Goal: Task Accomplishment & Management: Use online tool/utility

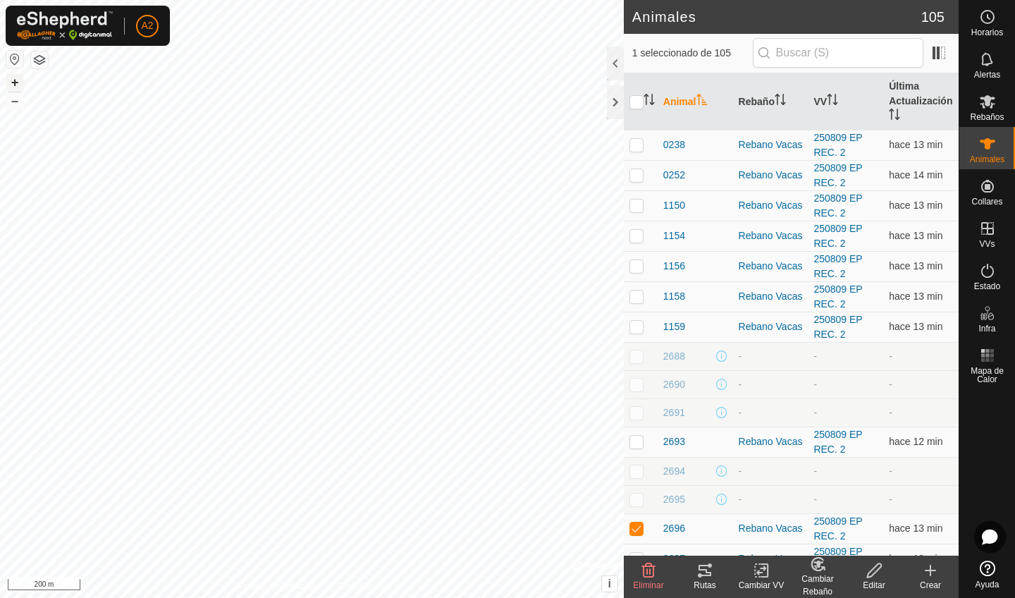
click at [13, 81] on button "+" at bounding box center [14, 82] width 17 height 17
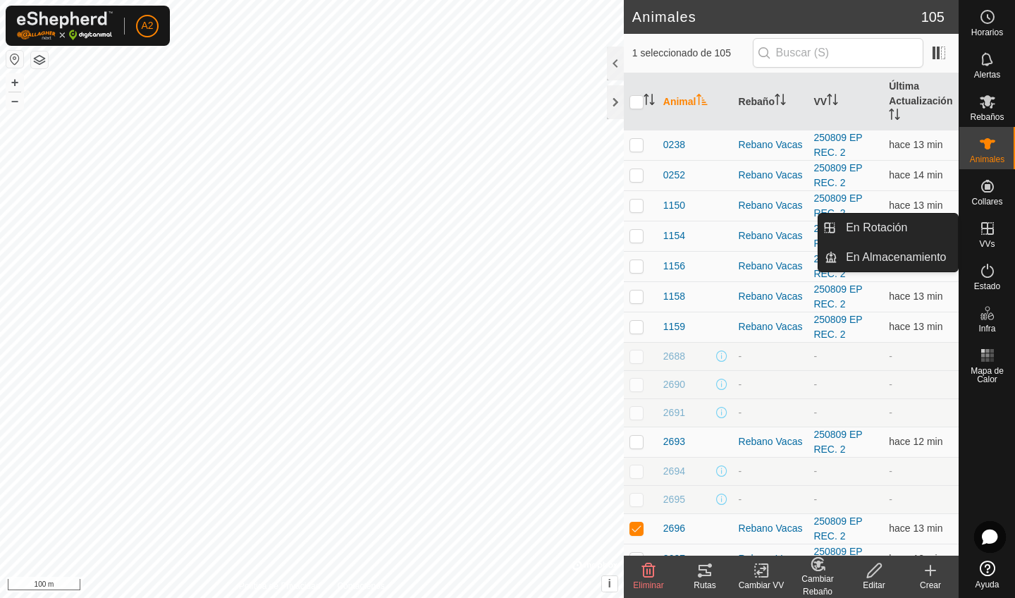
click at [987, 237] on es-virtualpaddocks-svg-icon at bounding box center [986, 228] width 25 height 23
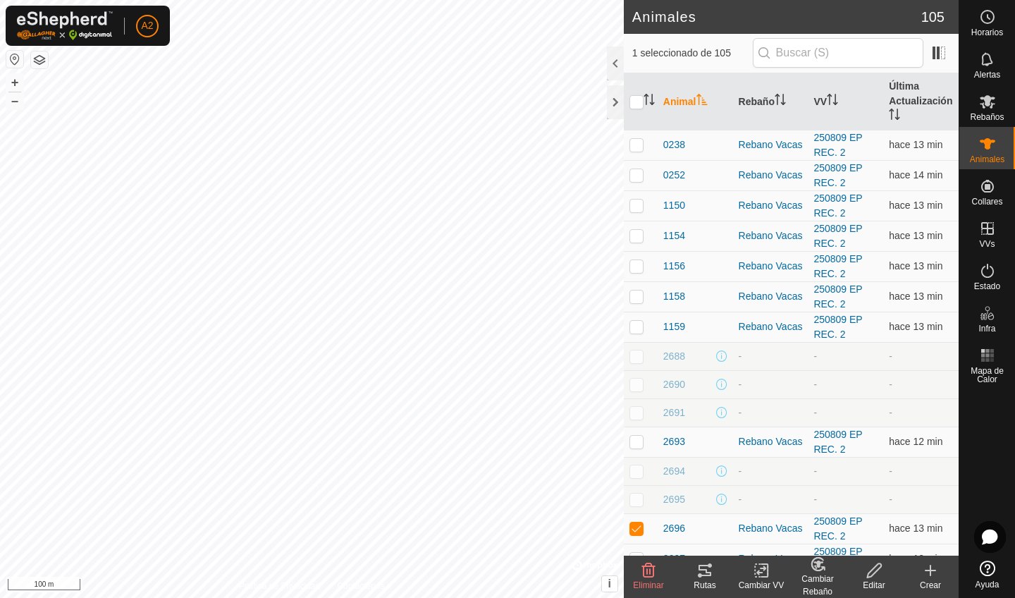
click at [39, 62] on button "button" at bounding box center [39, 59] width 17 height 17
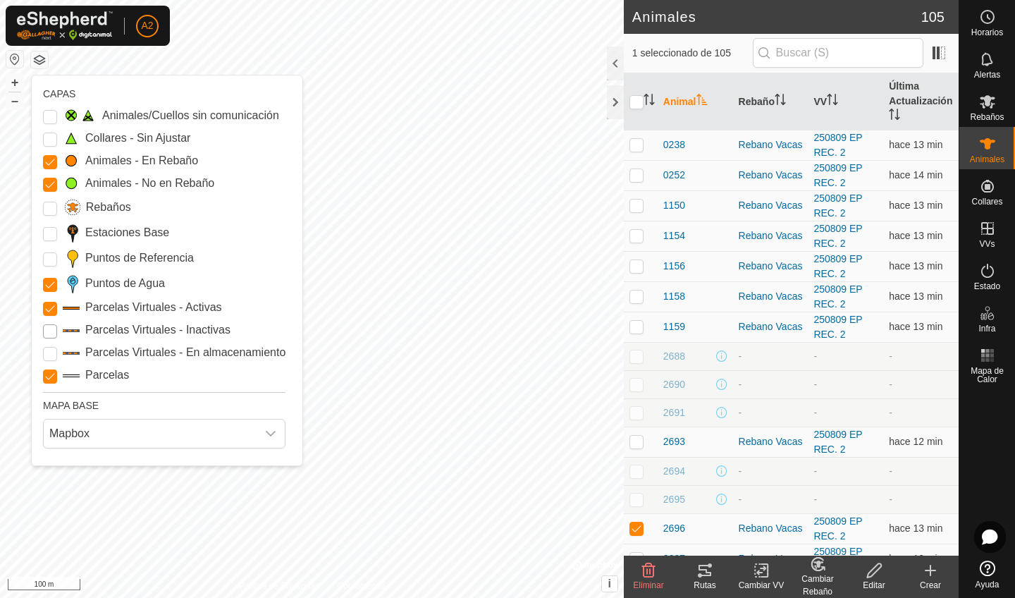
click at [47, 335] on Inactive "Parcelas Virtuales - Inactivas" at bounding box center [50, 331] width 14 height 14
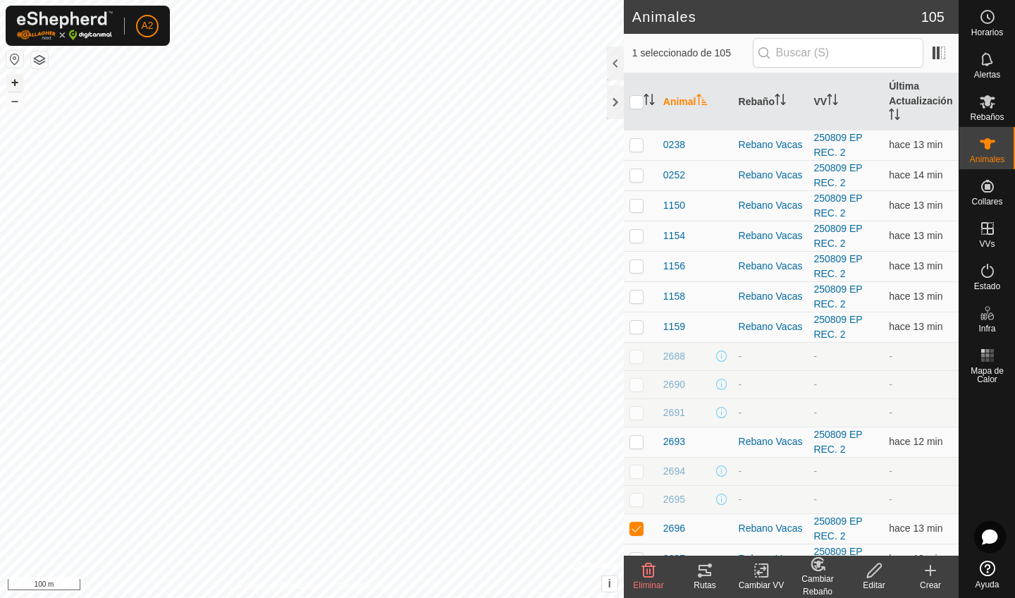
click at [14, 75] on button "+" at bounding box center [14, 82] width 17 height 17
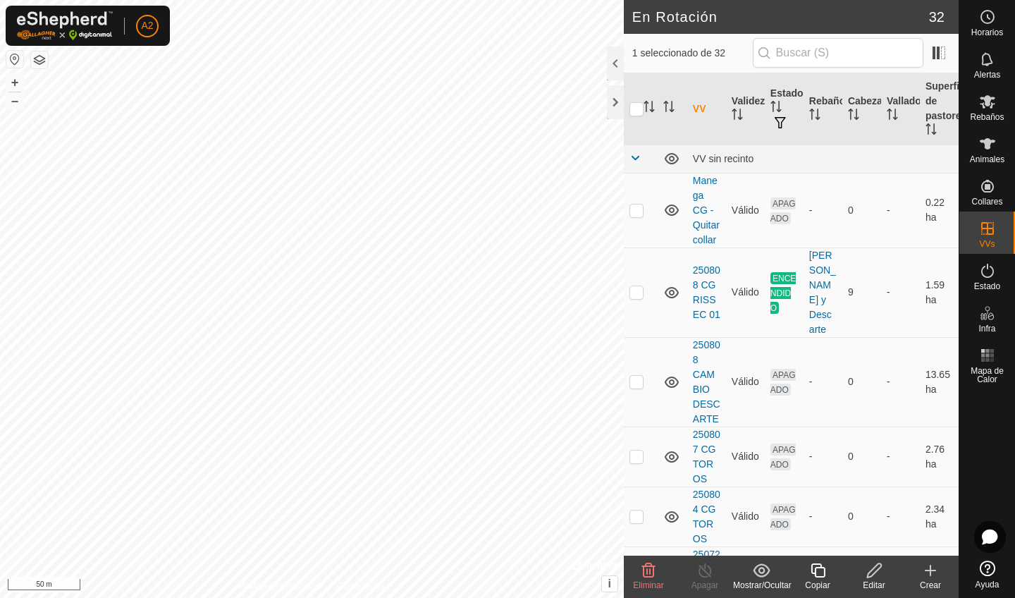
click at [873, 587] on div "Editar" at bounding box center [874, 584] width 56 height 13
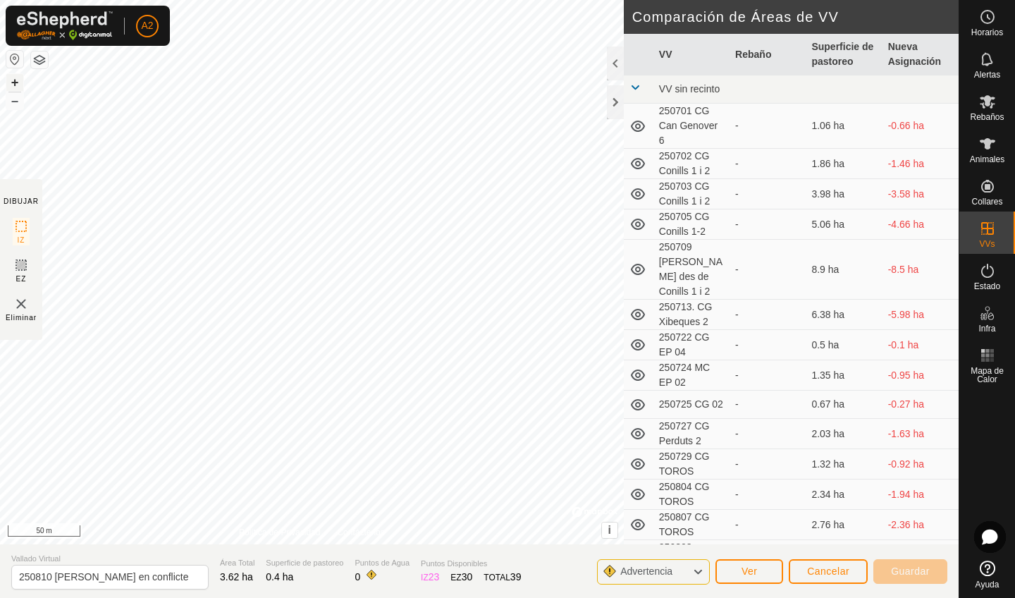
click at [13, 80] on button "+" at bounding box center [14, 82] width 17 height 17
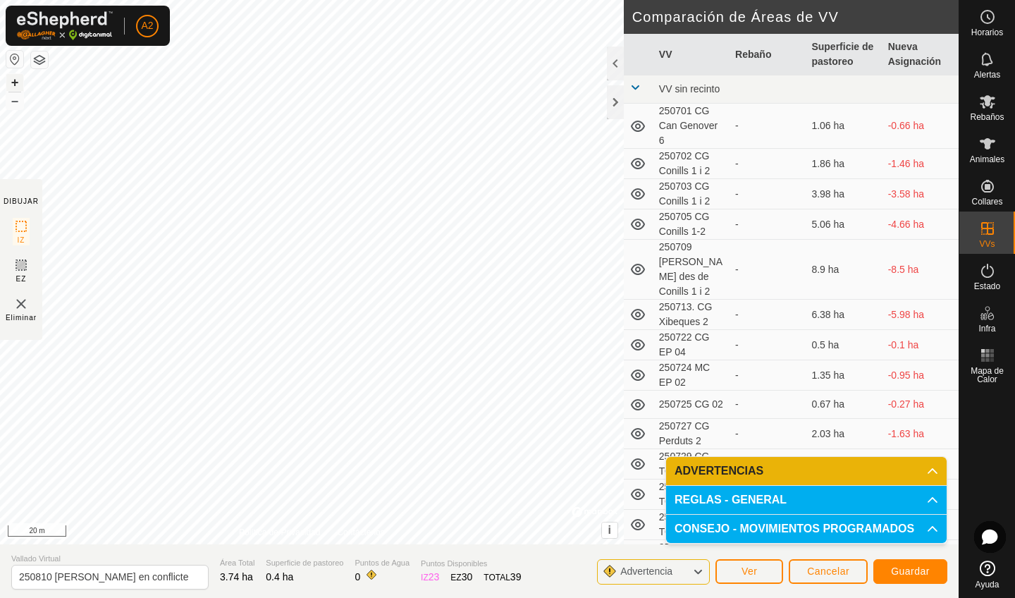
click at [15, 82] on button "+" at bounding box center [14, 82] width 17 height 17
click at [16, 104] on button "–" at bounding box center [14, 100] width 17 height 17
click at [843, 575] on span "Cancelar" at bounding box center [828, 570] width 42 height 11
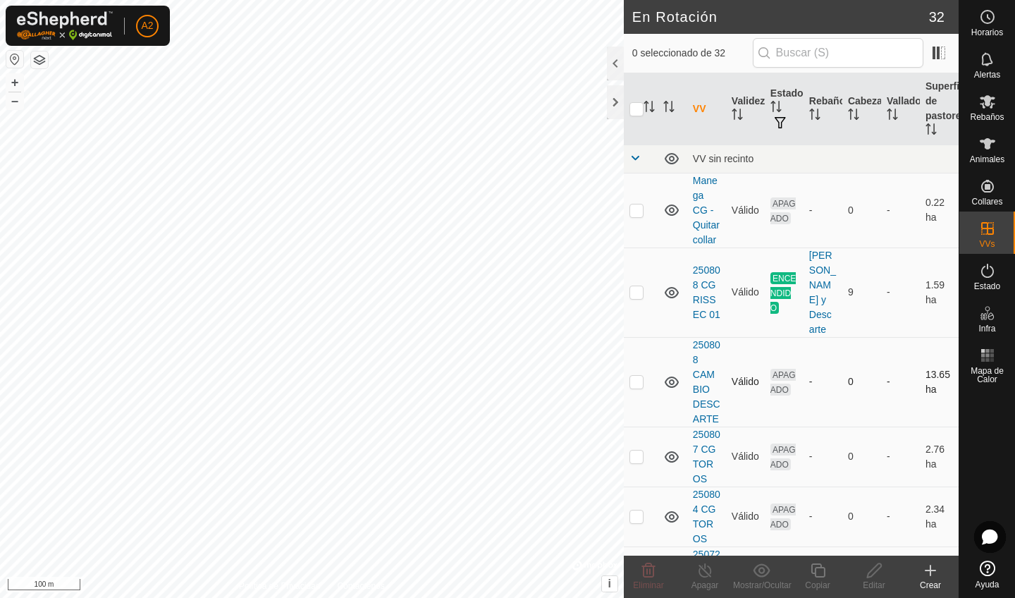
checkbox input "true"
click at [875, 579] on div "Editar" at bounding box center [874, 584] width 56 height 13
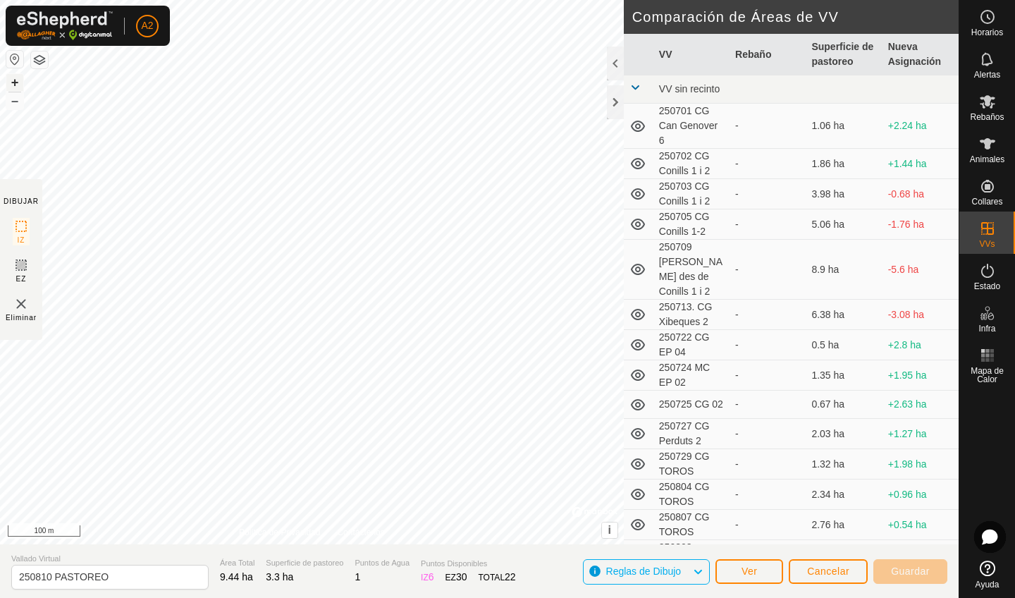
click at [18, 80] on button "+" at bounding box center [14, 82] width 17 height 17
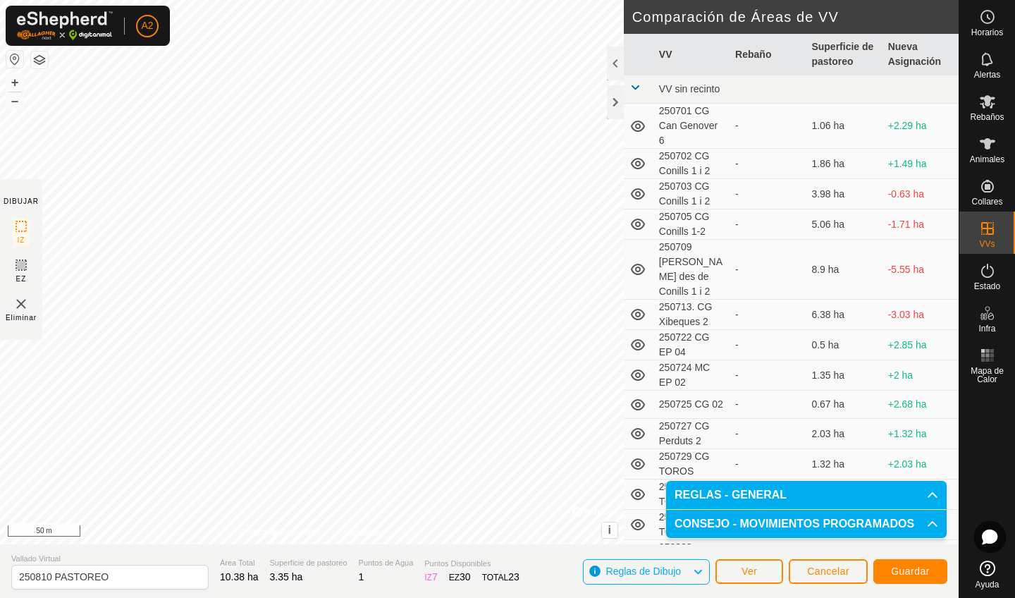
click at [910, 574] on span "Guardar" at bounding box center [910, 570] width 39 height 11
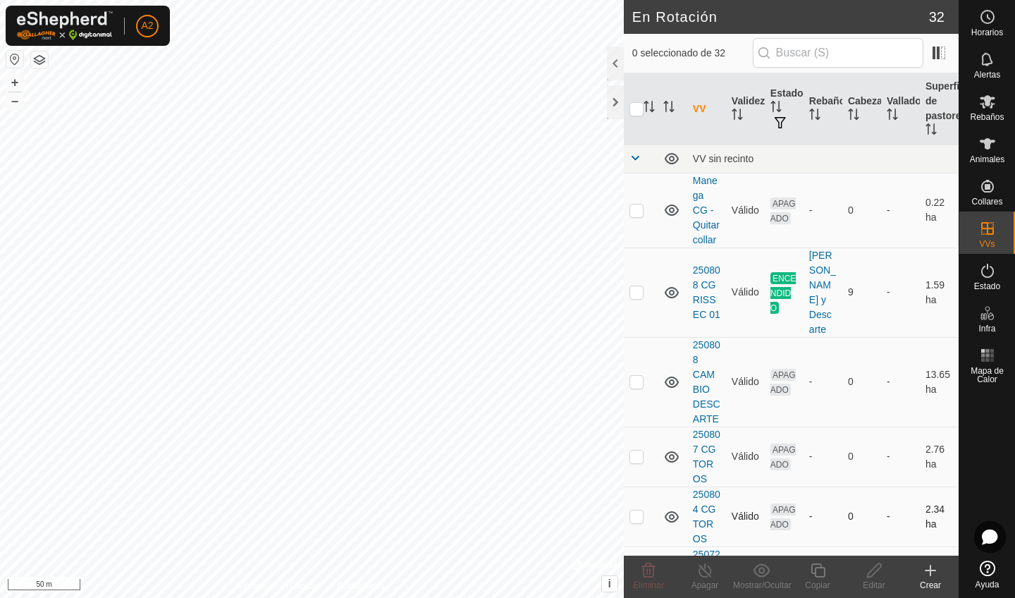
checkbox input "true"
click at [924, 575] on icon at bounding box center [930, 570] width 17 height 17
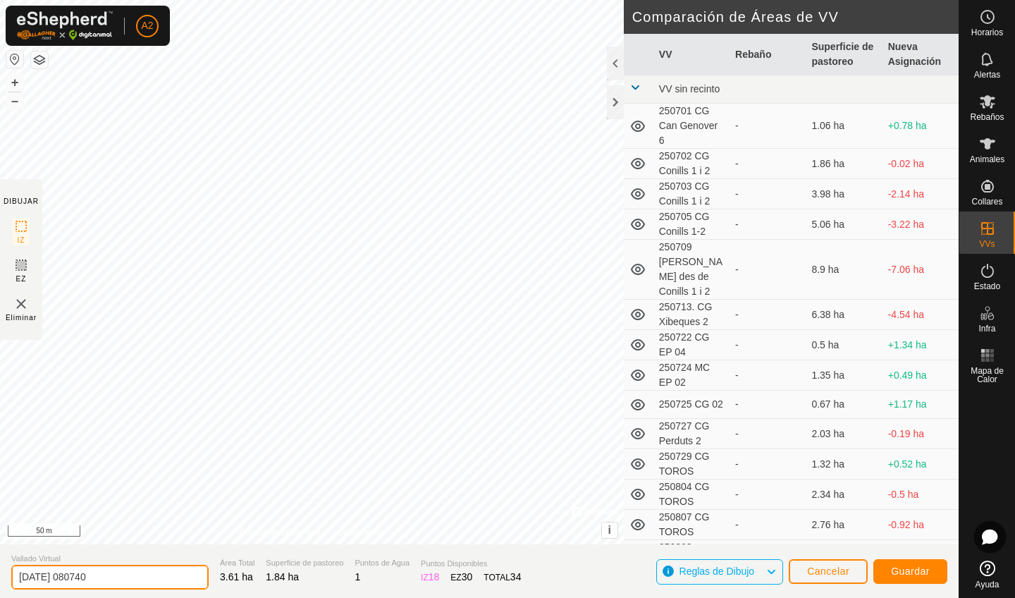
click at [131, 569] on input "2025-08-11 080740" at bounding box center [109, 576] width 197 height 25
type input "2"
type input "Z"
type input "250811 ZONA ESPERA"
click at [893, 569] on span "Guardar" at bounding box center [910, 570] width 39 height 11
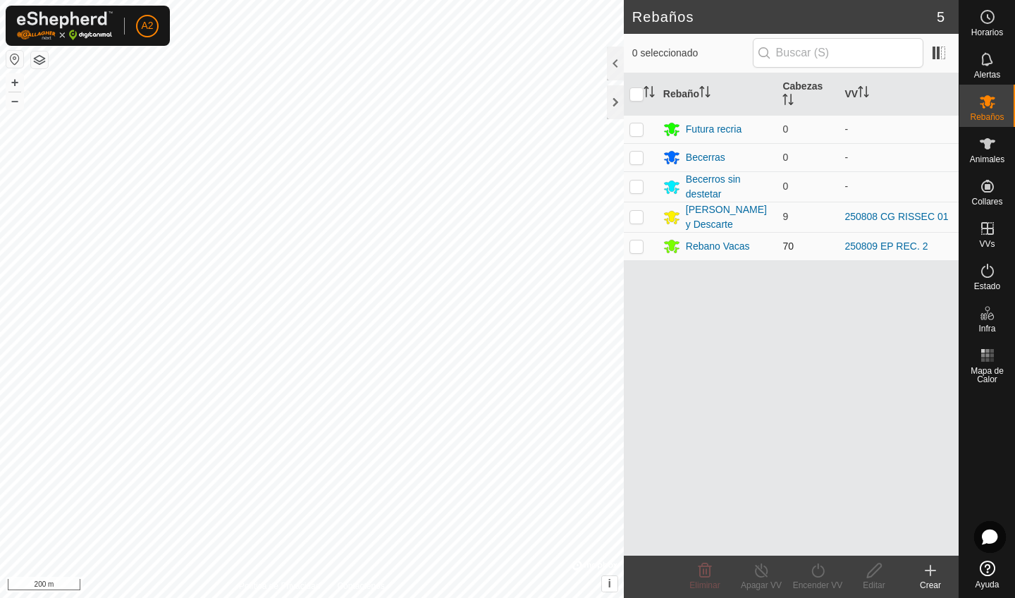
click at [641, 254] on td at bounding box center [641, 246] width 34 height 28
checkbox input "true"
click at [807, 580] on div "Encender VV" at bounding box center [817, 584] width 56 height 13
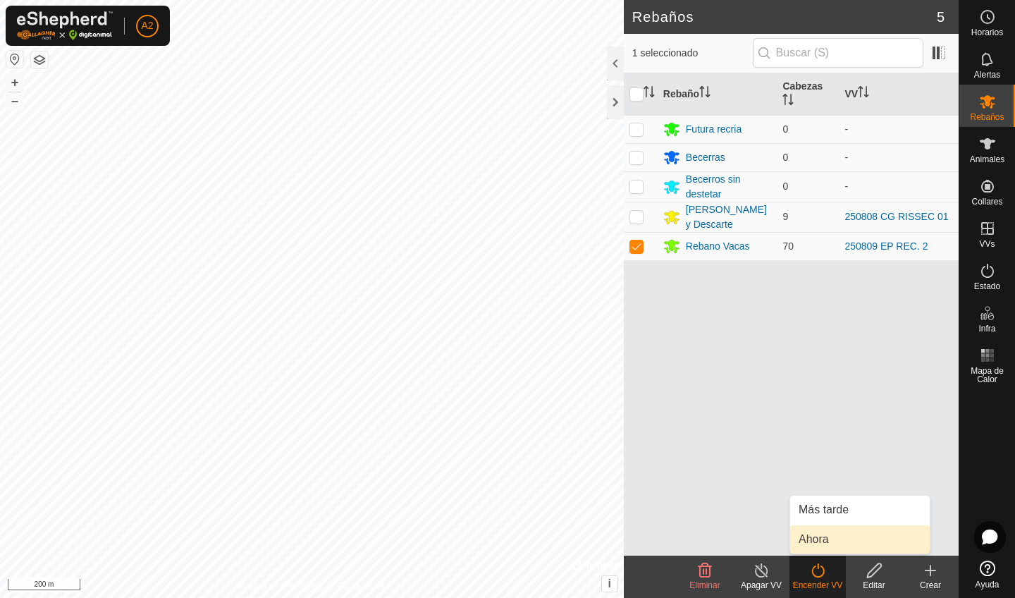
click at [838, 531] on link "Ahora" at bounding box center [860, 539] width 140 height 28
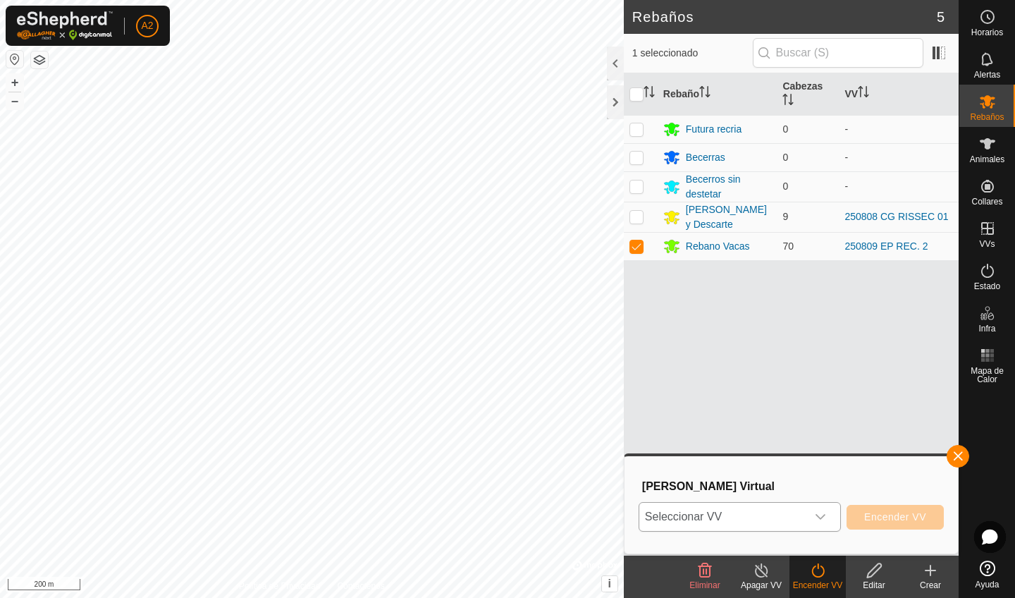
click at [757, 515] on span "Seleccionar VV" at bounding box center [722, 516] width 167 height 28
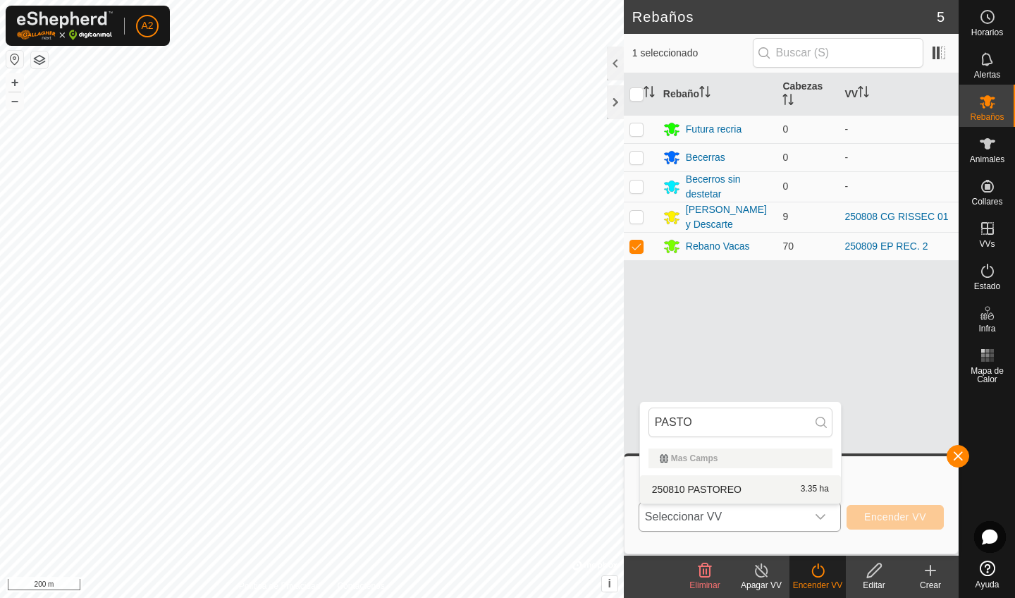
type input "PASTO"
click at [705, 487] on li "250810 PASTOREO 3.35 ha" at bounding box center [740, 489] width 201 height 28
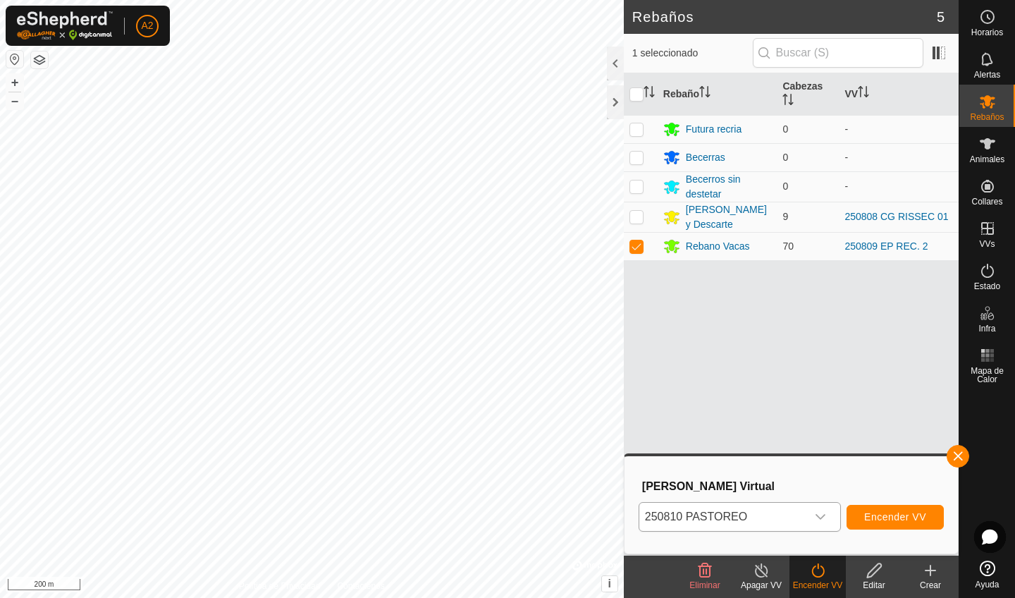
click at [891, 516] on span "Encender VV" at bounding box center [895, 516] width 62 height 11
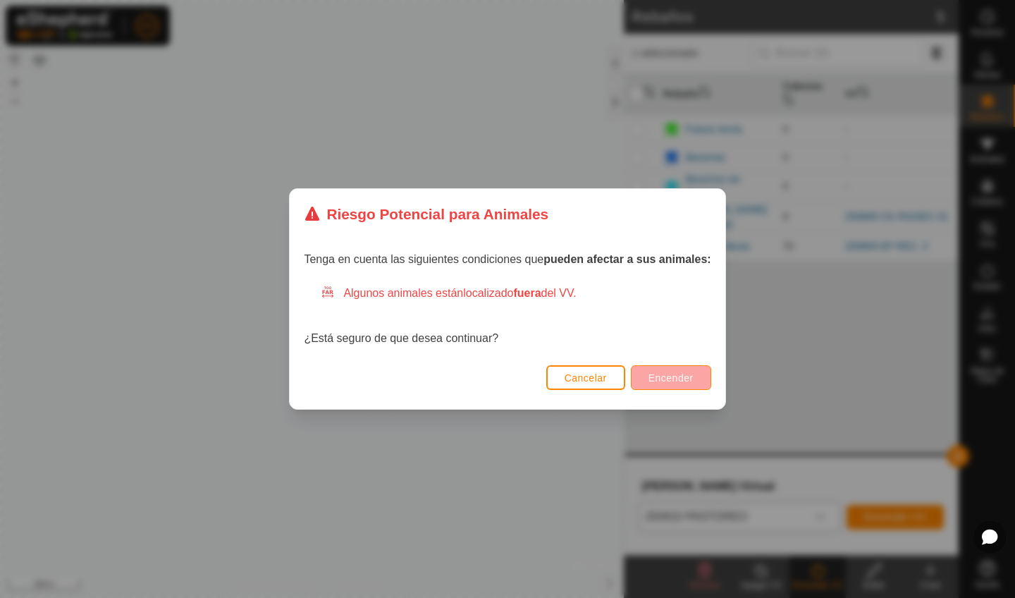
click at [655, 377] on span "Encender" at bounding box center [670, 377] width 45 height 11
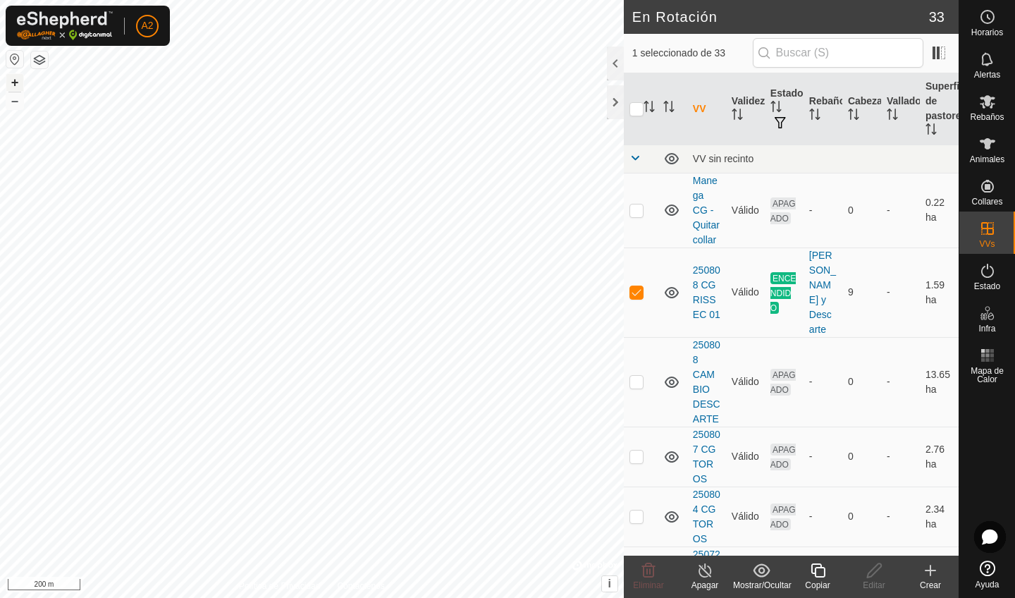
click at [15, 87] on button "+" at bounding box center [14, 82] width 17 height 17
click at [20, 80] on button "+" at bounding box center [14, 82] width 17 height 17
click at [16, 99] on button "–" at bounding box center [14, 100] width 17 height 17
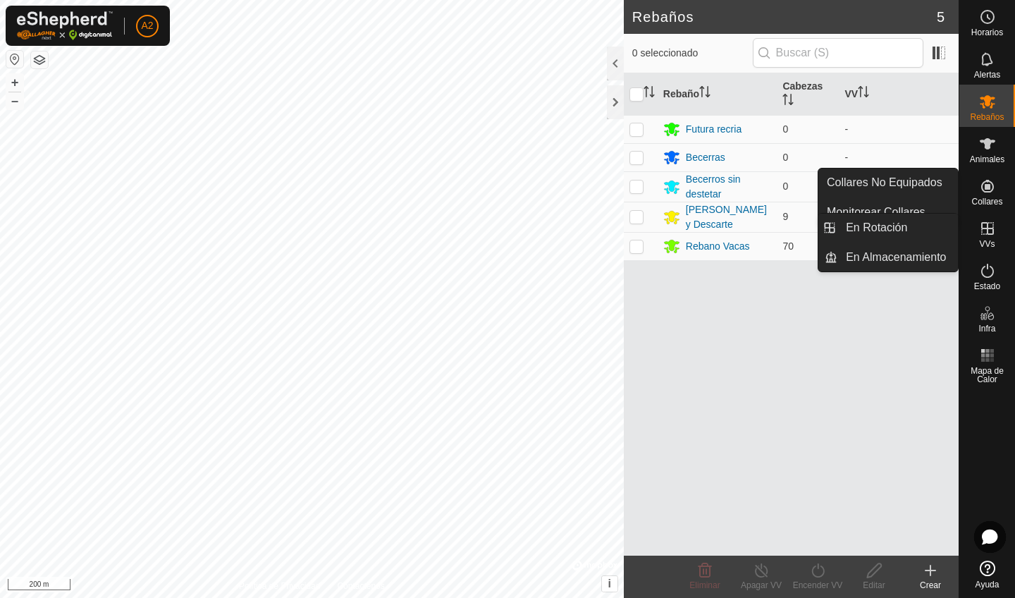
click at [982, 231] on icon at bounding box center [987, 228] width 17 height 17
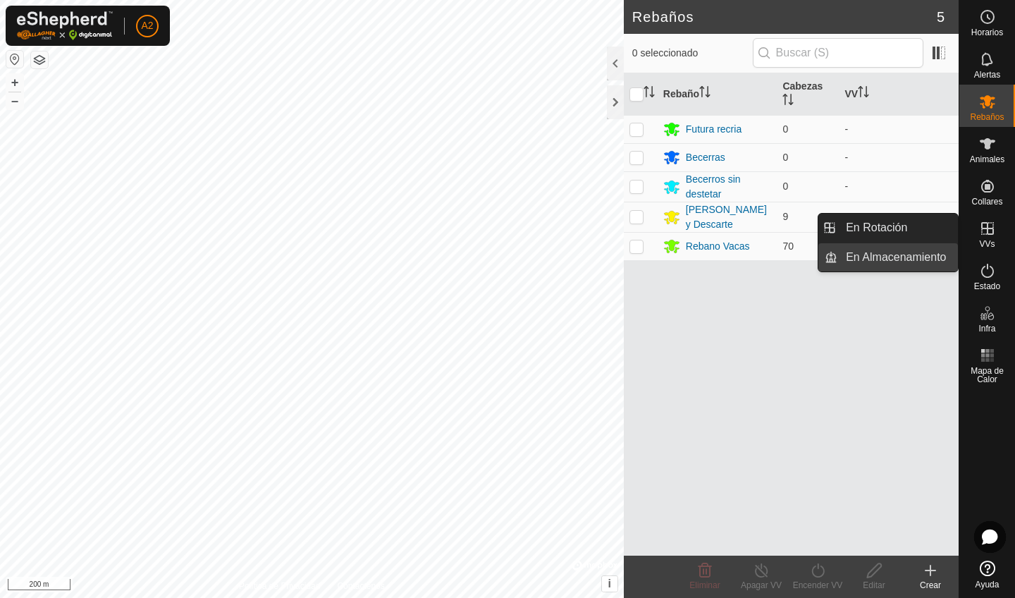
click at [924, 261] on link "En Almacenamiento" at bounding box center [897, 257] width 120 height 28
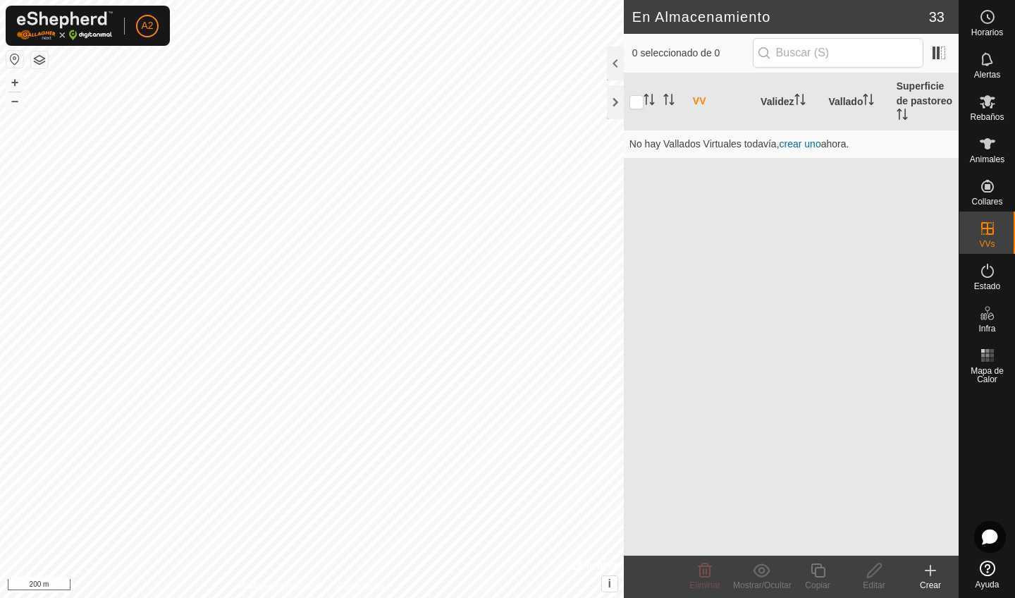
click at [43, 60] on button "button" at bounding box center [39, 59] width 17 height 17
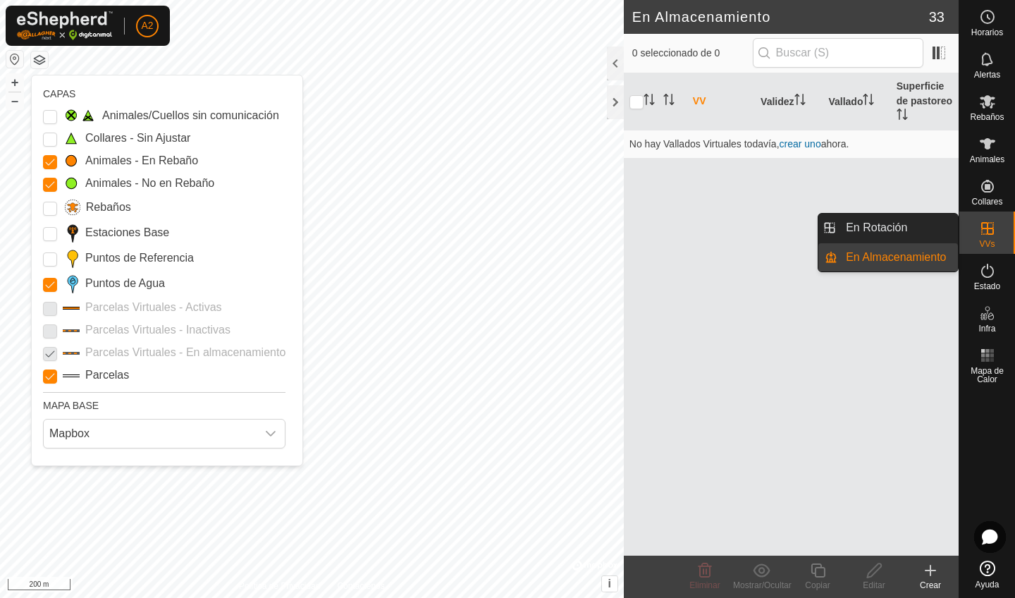
click at [996, 232] on es-virtualpaddocks-svg-icon at bounding box center [986, 228] width 25 height 23
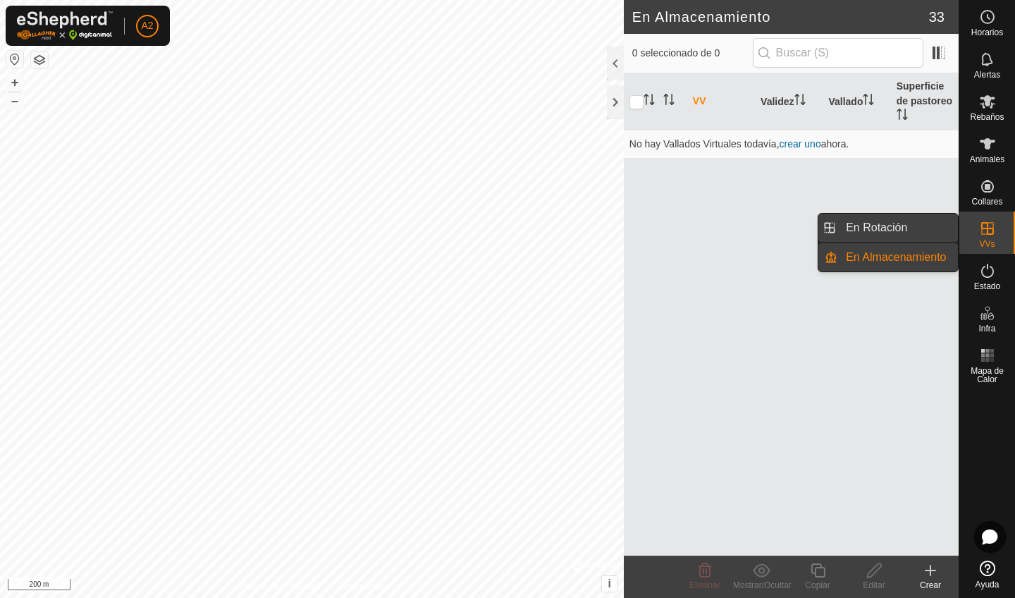
click at [894, 229] on link "En Rotación" at bounding box center [897, 228] width 120 height 28
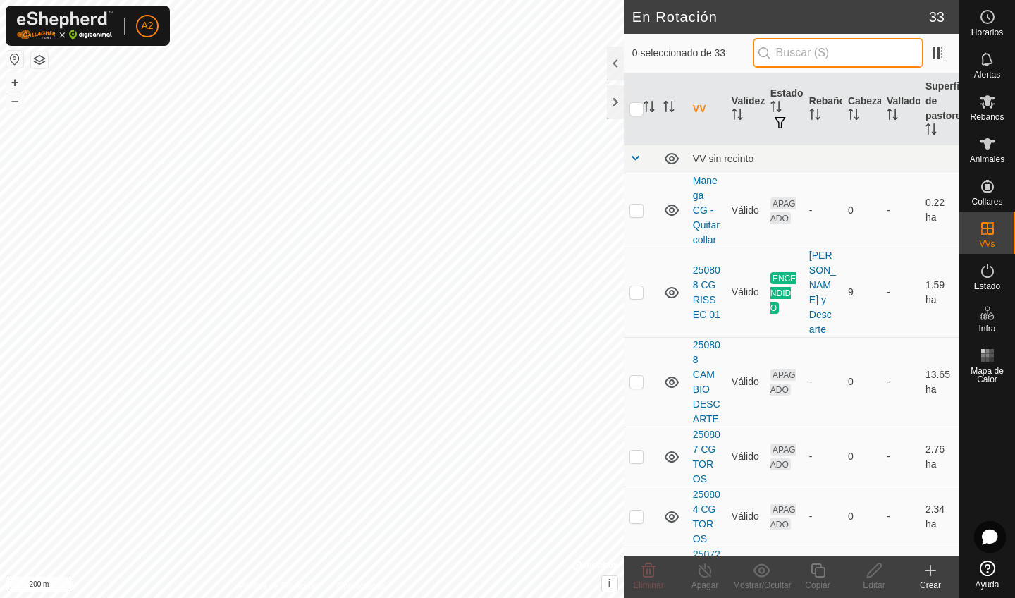
click at [878, 54] on input "text" at bounding box center [838, 53] width 171 height 30
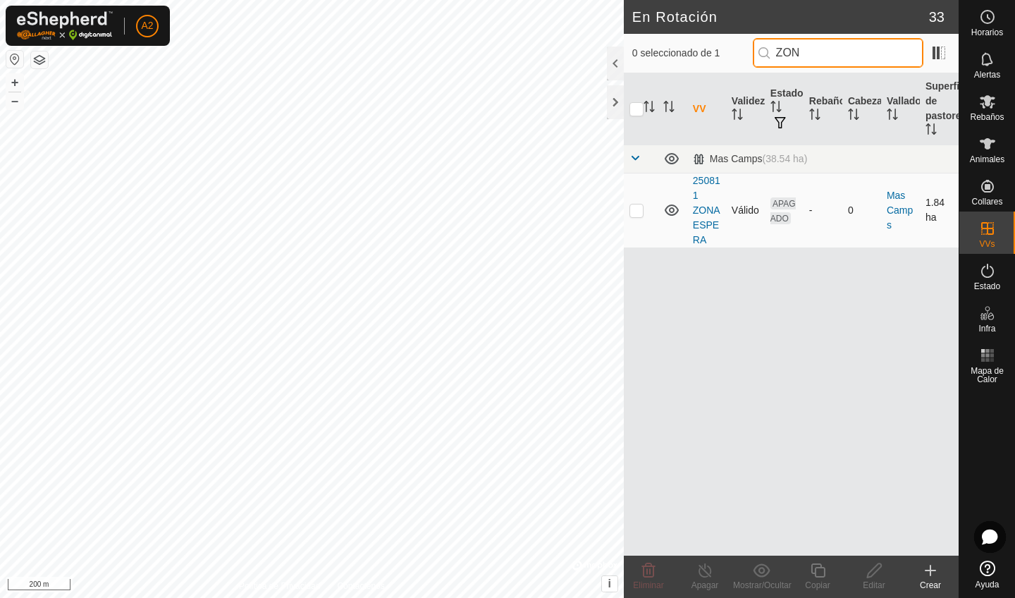
type input "ZON"
click at [635, 216] on td at bounding box center [641, 210] width 34 height 75
checkbox input "true"
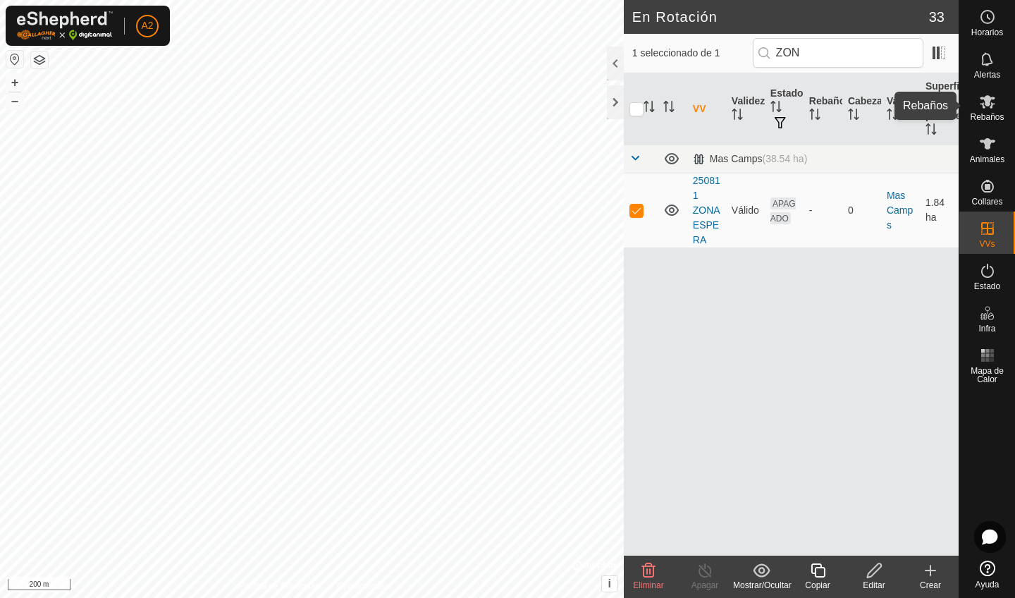
click at [989, 120] on span "Rebaños" at bounding box center [987, 117] width 34 height 8
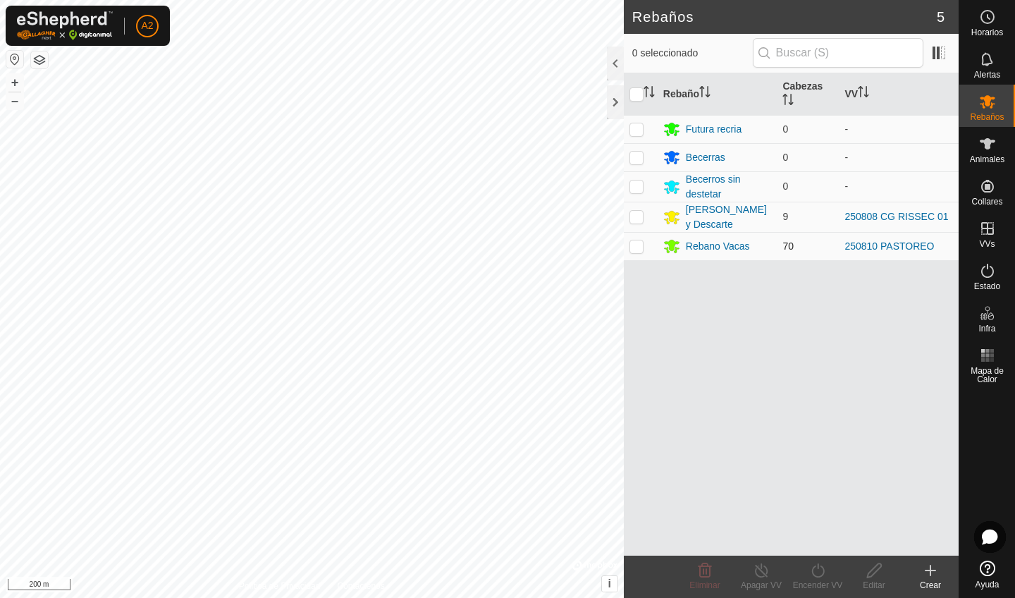
click at [645, 248] on td at bounding box center [641, 246] width 34 height 28
checkbox input "true"
click at [813, 565] on icon at bounding box center [818, 570] width 18 height 17
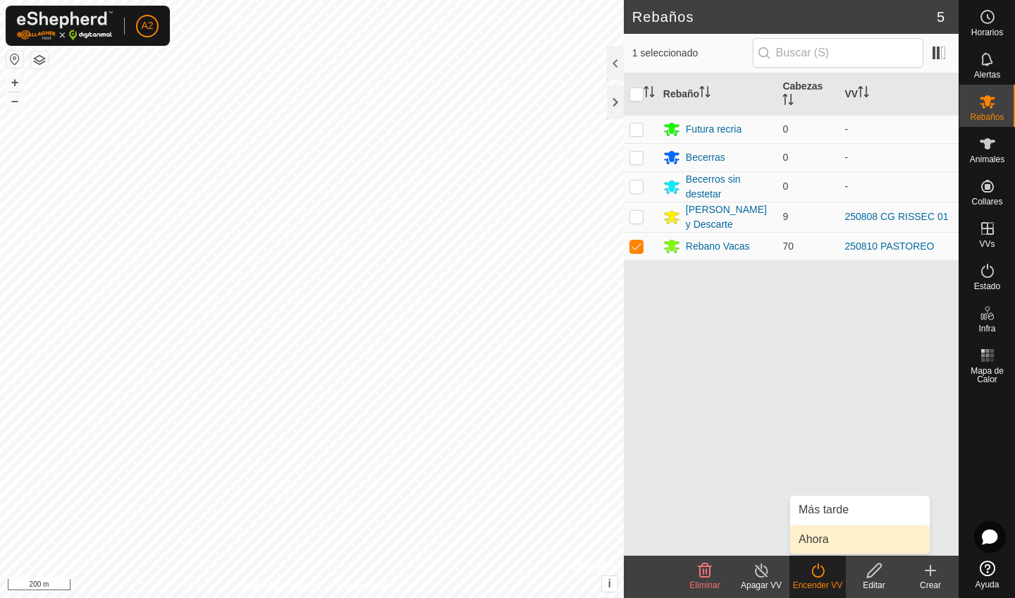
click at [808, 536] on link "Ahora" at bounding box center [860, 539] width 140 height 28
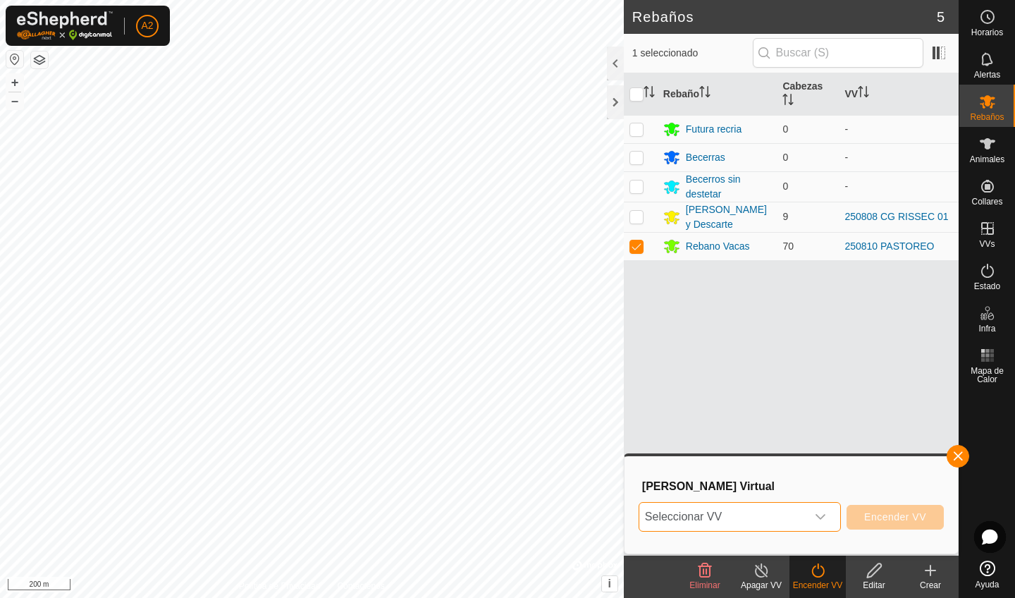
click at [784, 506] on span "Seleccionar VV" at bounding box center [722, 516] width 167 height 28
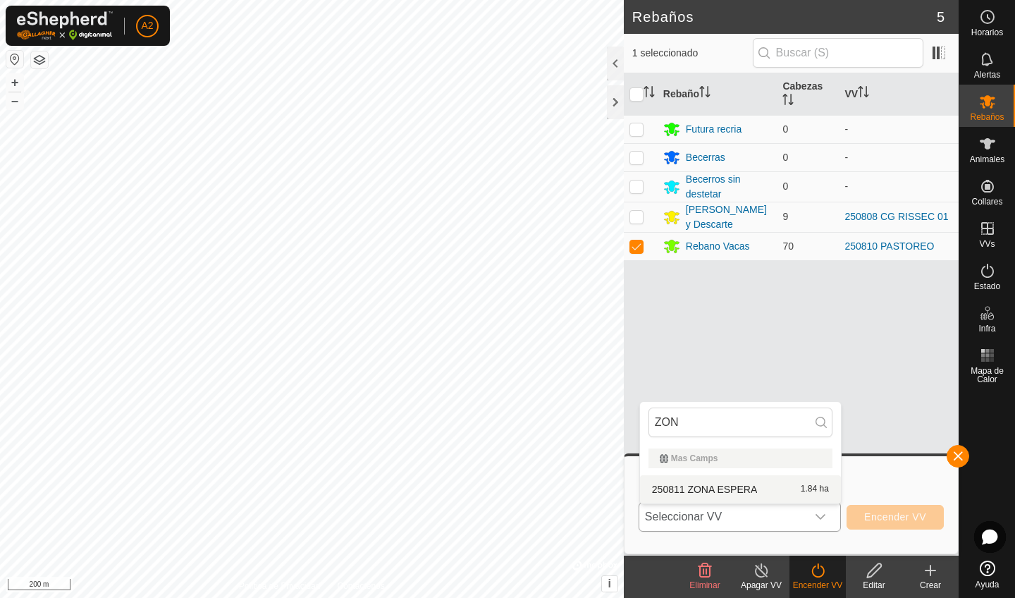
type input "ZON"
click at [707, 496] on li "250811 ZONA ESPERA 1.84 ha" at bounding box center [740, 489] width 201 height 28
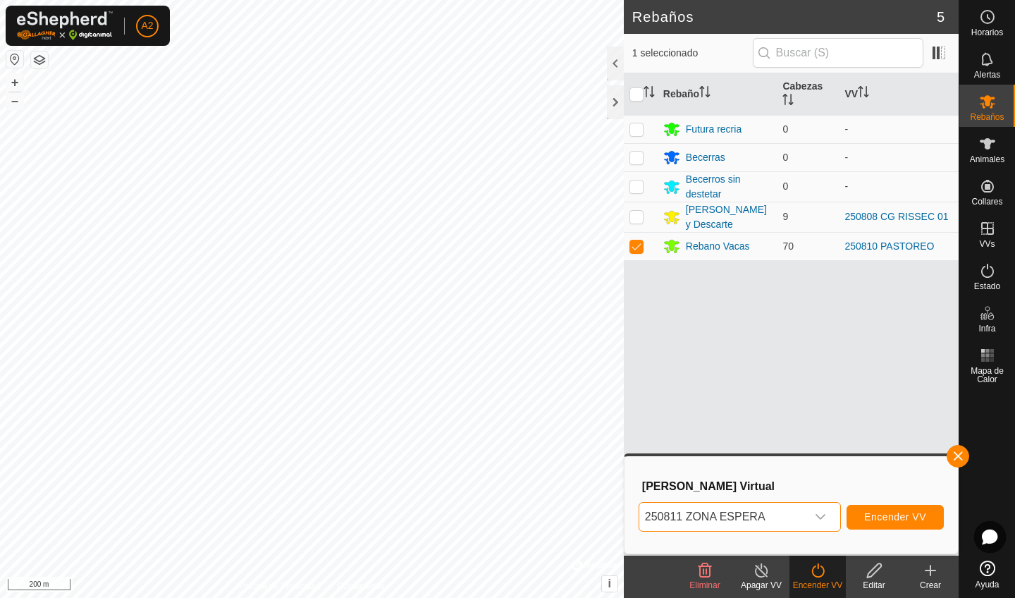
click at [874, 524] on button "Encender VV" at bounding box center [894, 517] width 97 height 25
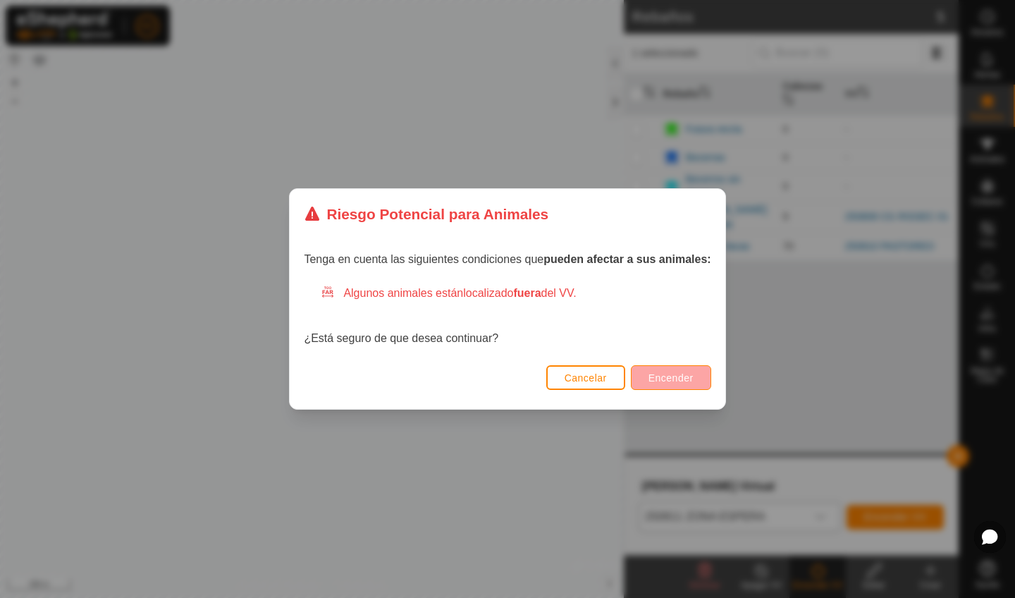
click at [669, 378] on span "Encender" at bounding box center [670, 377] width 45 height 11
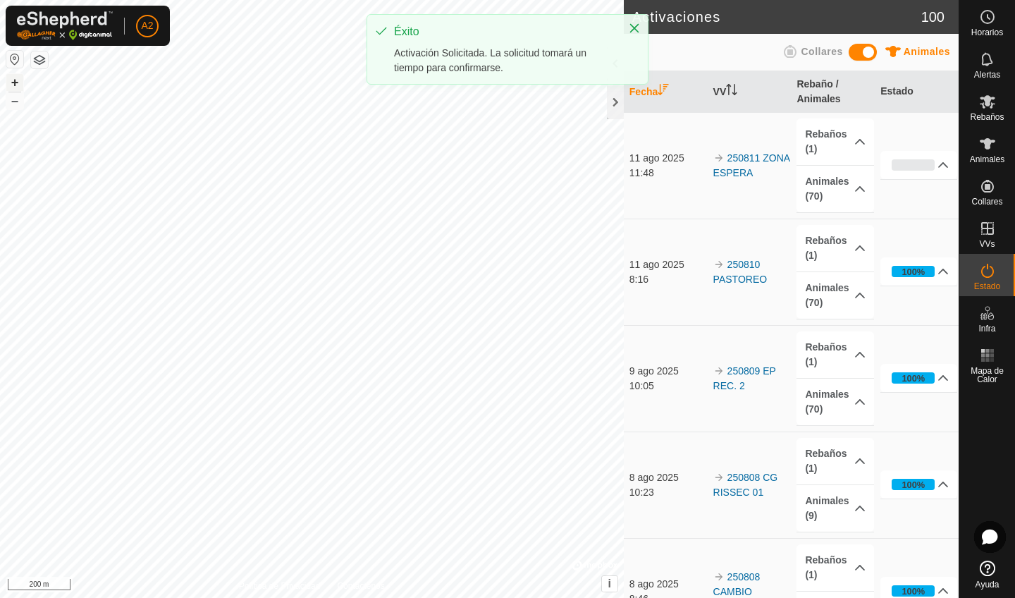
click at [15, 78] on button "+" at bounding box center [14, 82] width 17 height 17
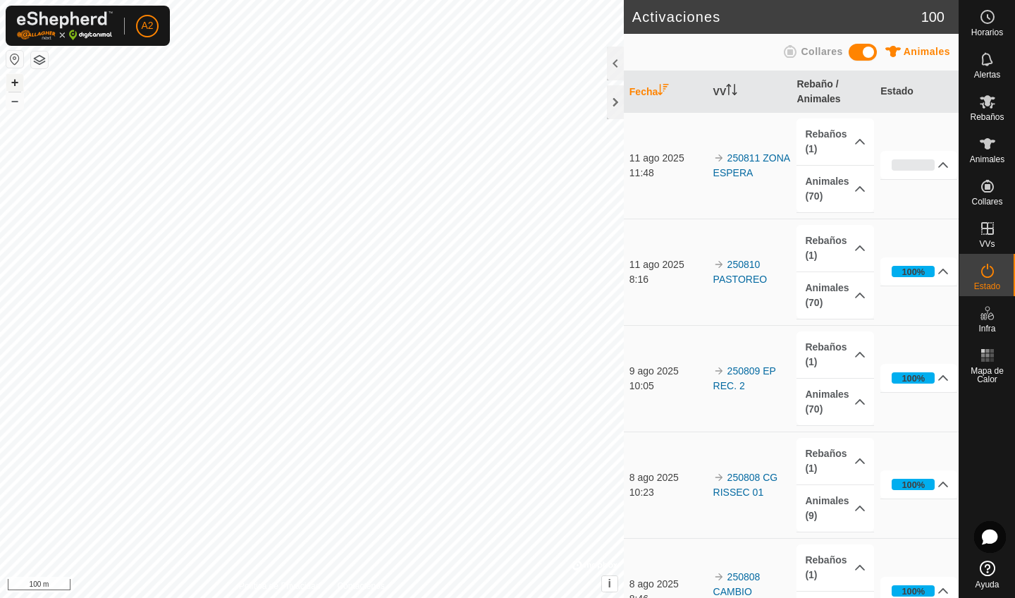
click at [15, 78] on button "+" at bounding box center [14, 82] width 17 height 17
click at [18, 80] on button "+" at bounding box center [14, 82] width 17 height 17
